Goal: Check status

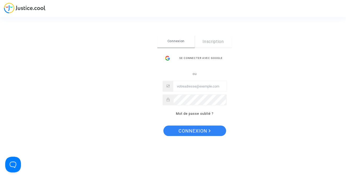
type input "[PERSON_NAME][EMAIL_ADDRESS][DOMAIN_NAME]"
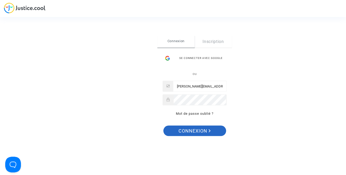
click at [197, 132] on span "Connexion" at bounding box center [194, 130] width 32 height 11
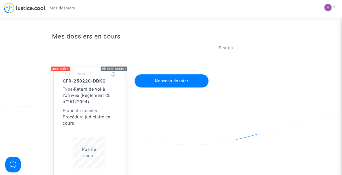
click at [110, 100] on div "Type - Retard de vol à l'arrivée (Règlement CE n°261/2004)" at bounding box center [89, 95] width 53 height 19
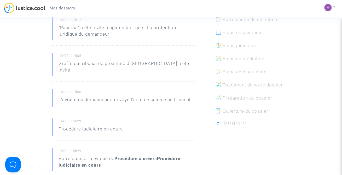
scroll to position [114, 0]
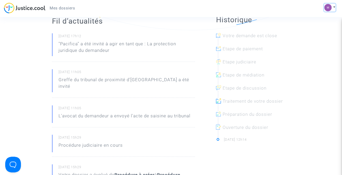
click at [334, 8] on button at bounding box center [329, 8] width 11 height 8
click at [295, 8] on div "Mes dossiers Mon profil Paramètres Déconnexion" at bounding box center [171, 10] width 342 height 14
